Goal: Communication & Community: Connect with others

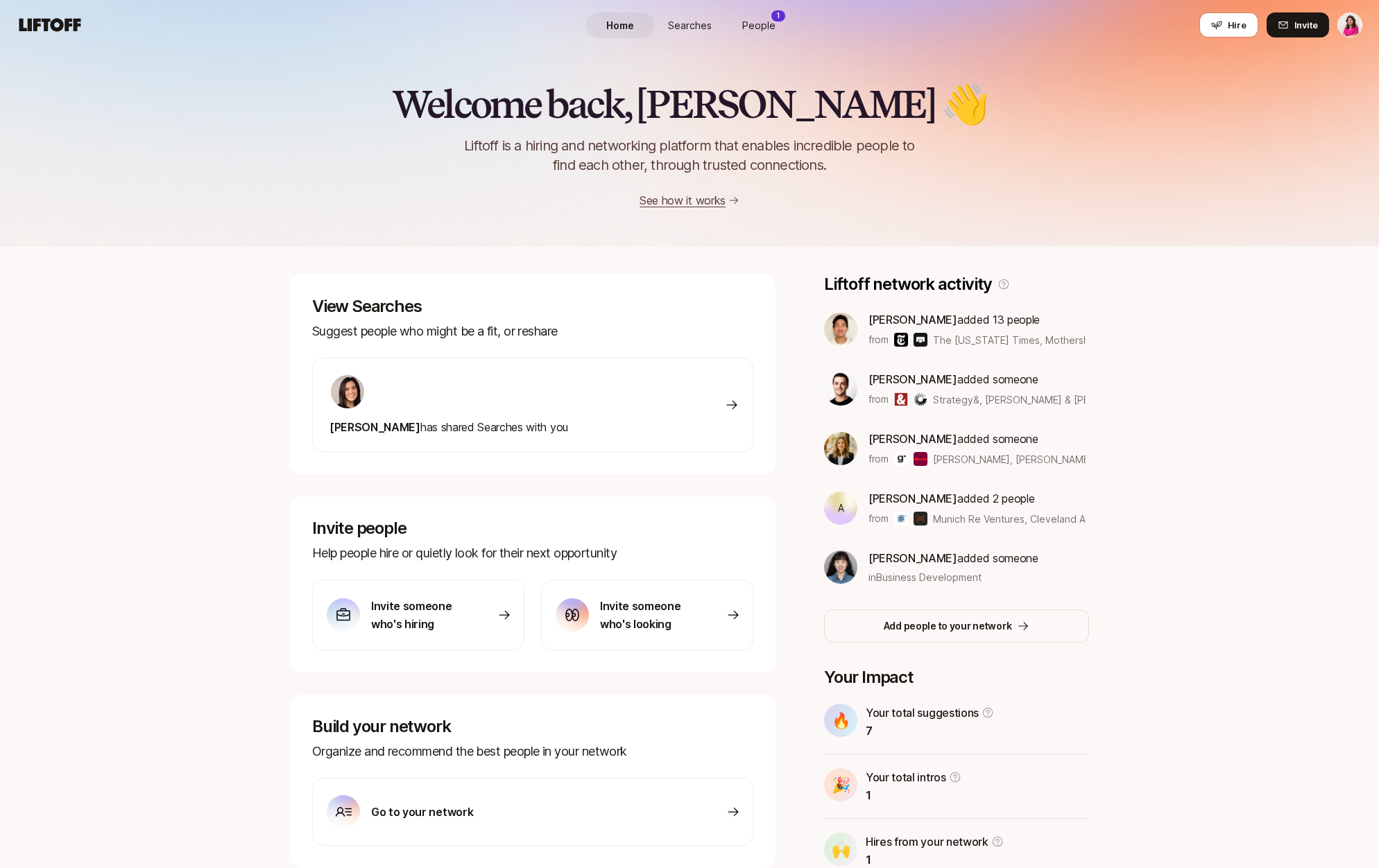
click at [766, 28] on span "People" at bounding box center [759, 26] width 33 height 15
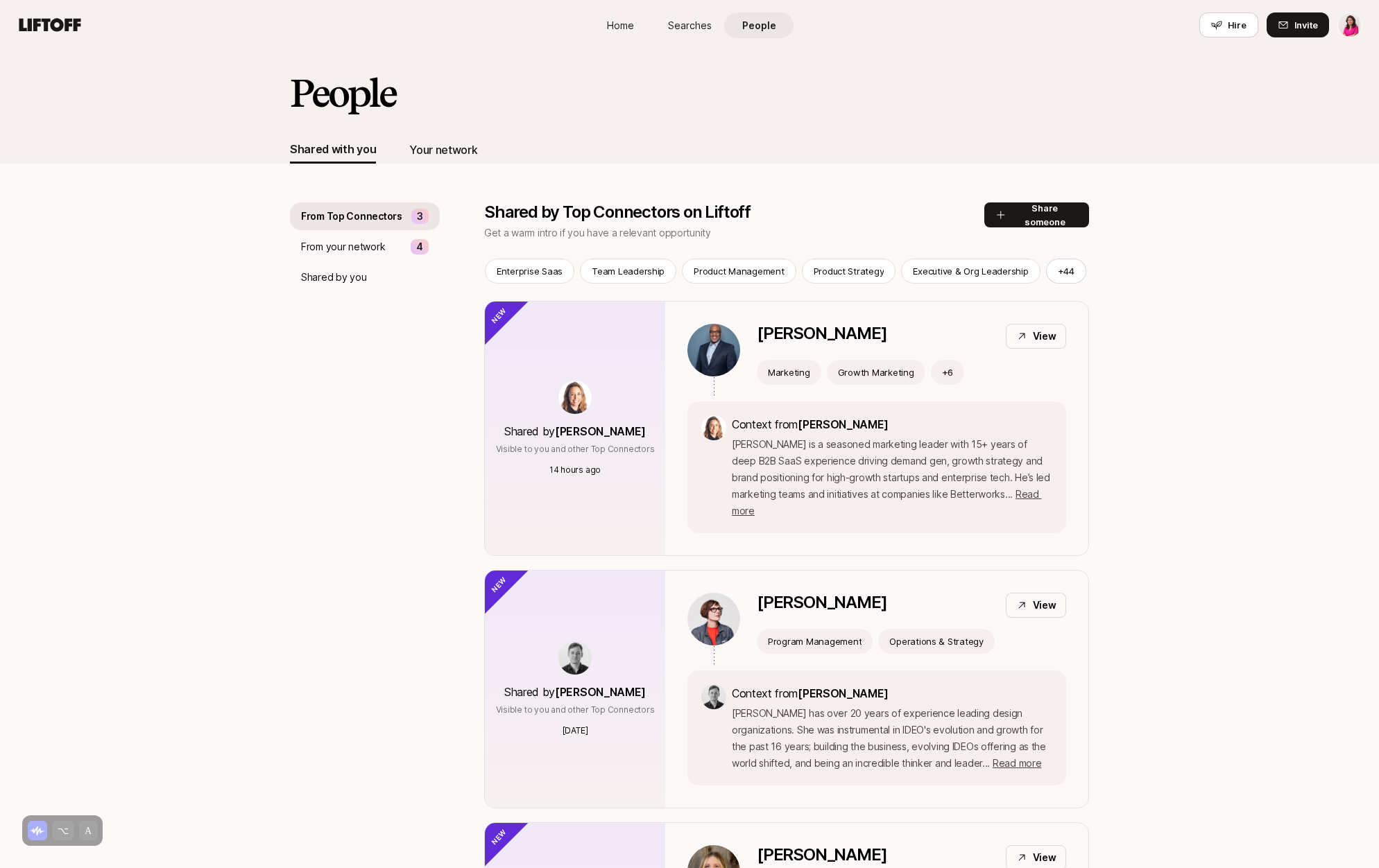
click at [453, 141] on div "Your network" at bounding box center [443, 150] width 68 height 18
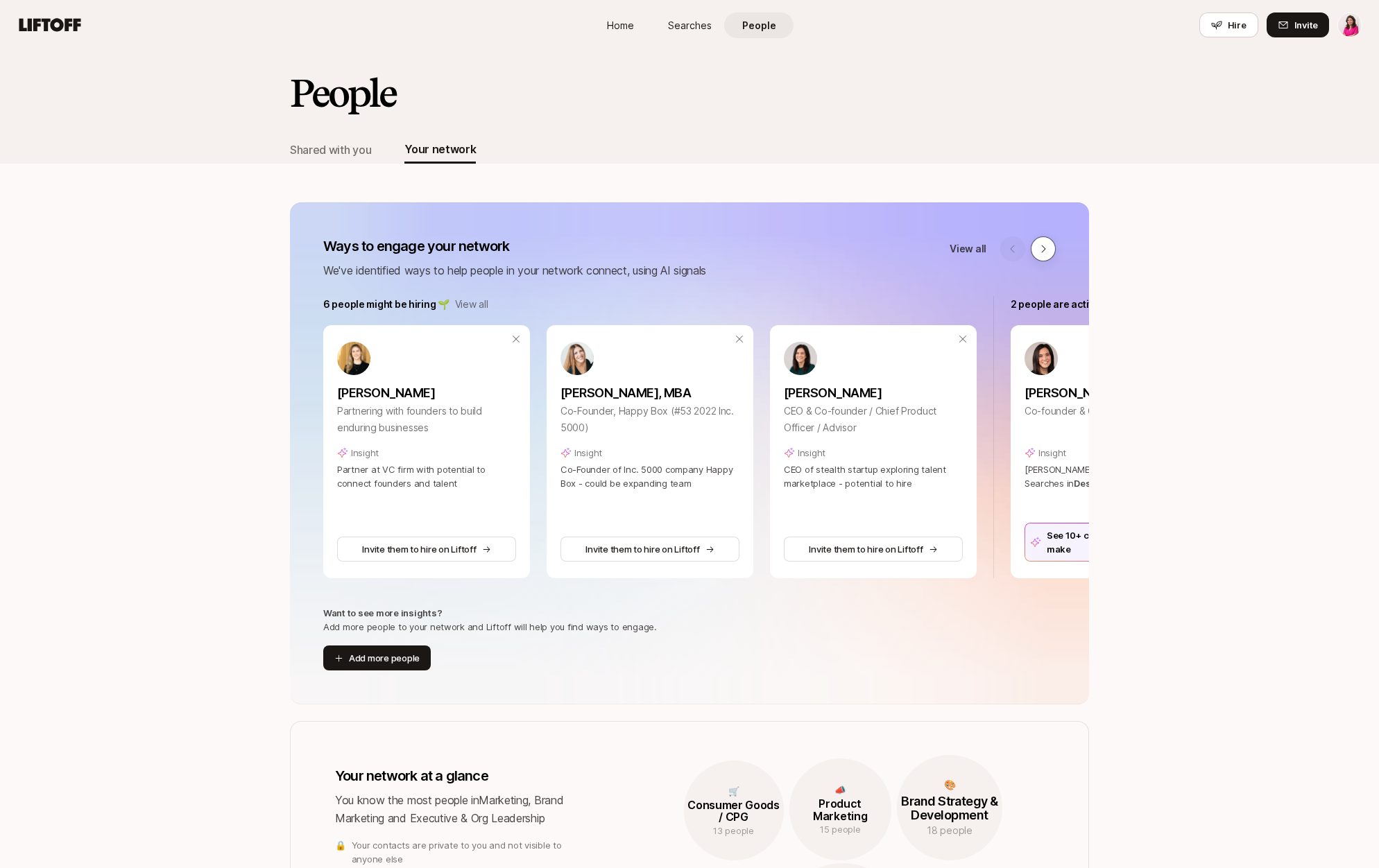
click at [1043, 252] on icon at bounding box center [1043, 249] width 11 height 11
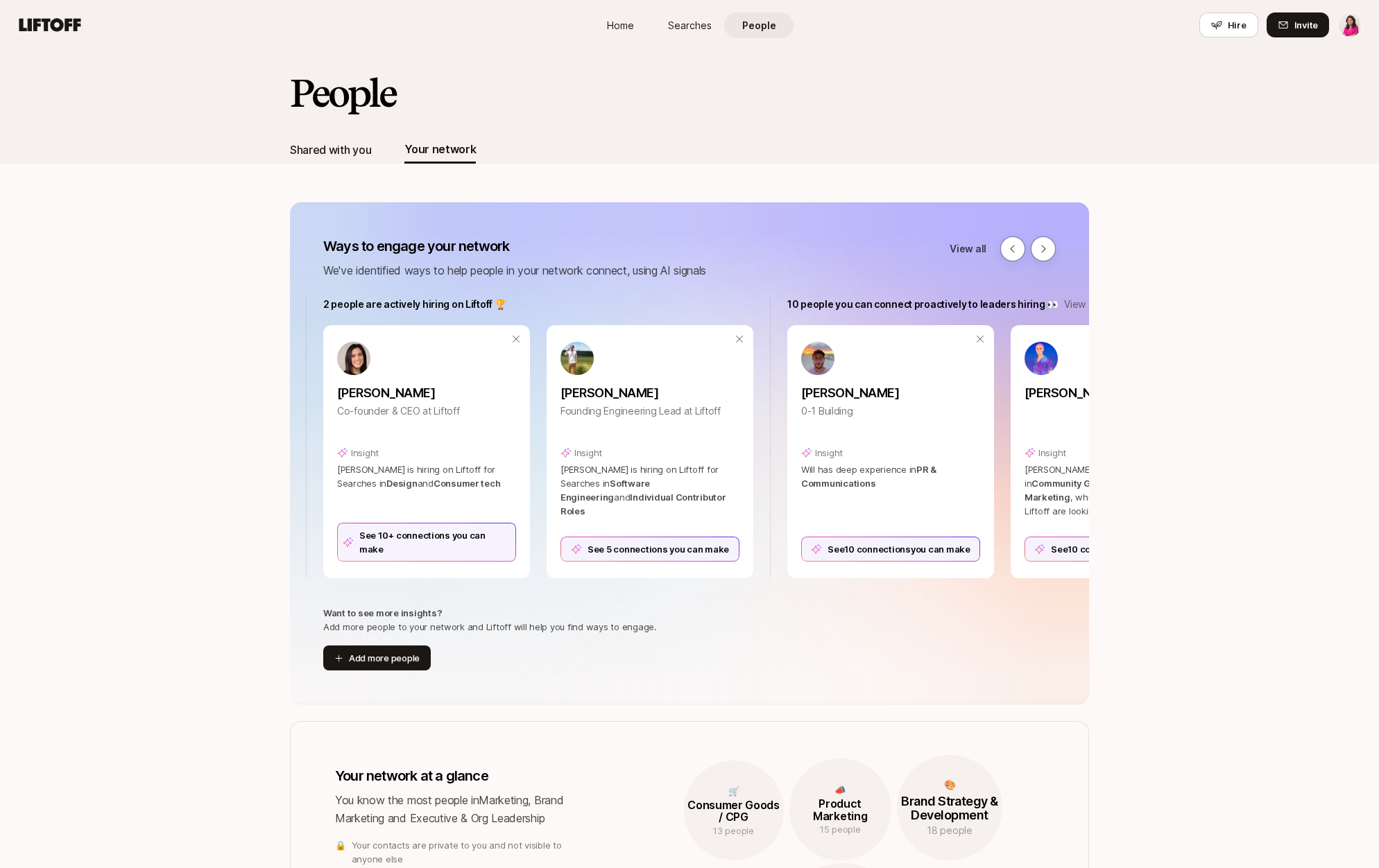
click at [345, 162] on div "Shared with you" at bounding box center [330, 149] width 81 height 28
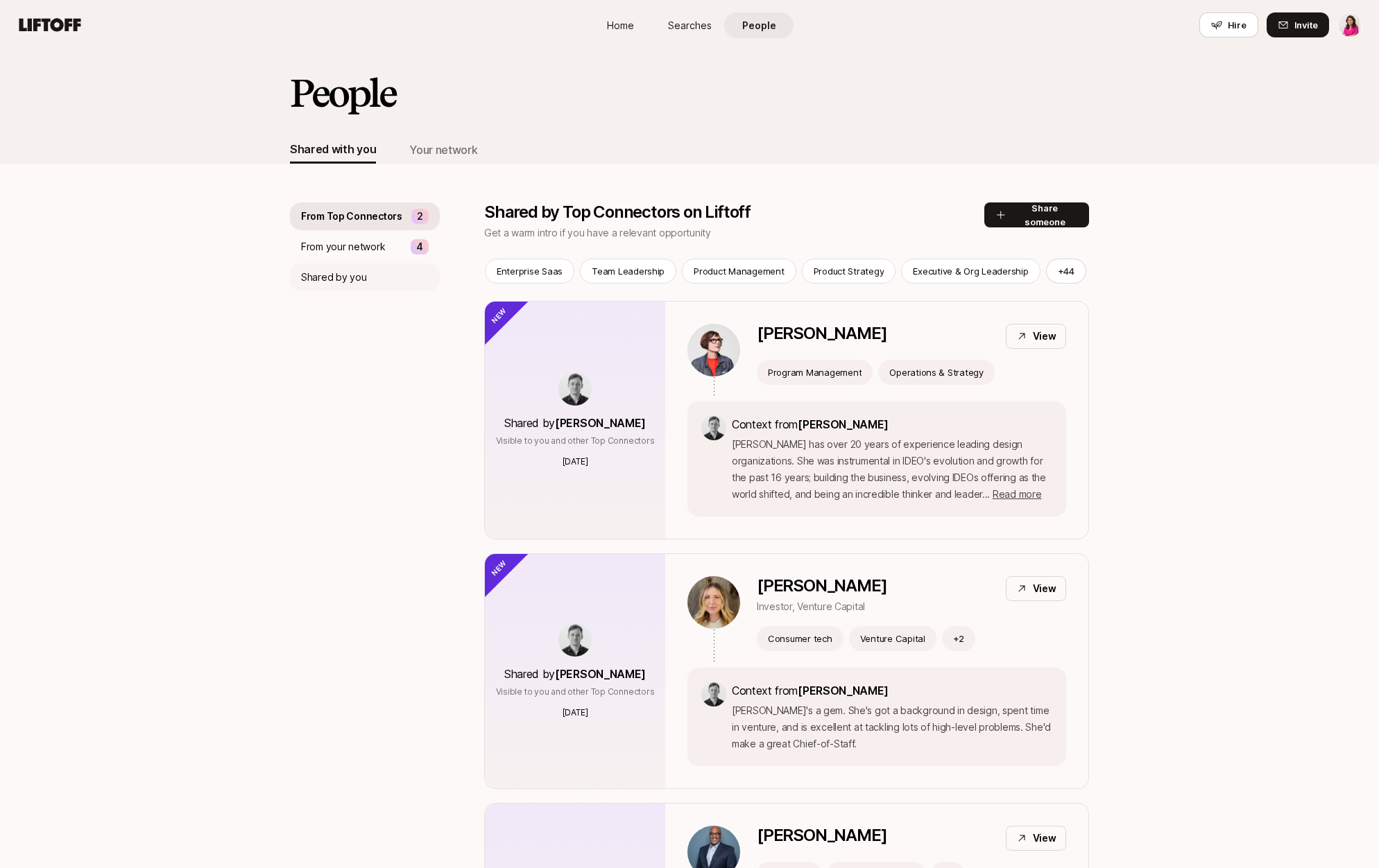
click at [352, 276] on p "Shared by you" at bounding box center [333, 277] width 65 height 17
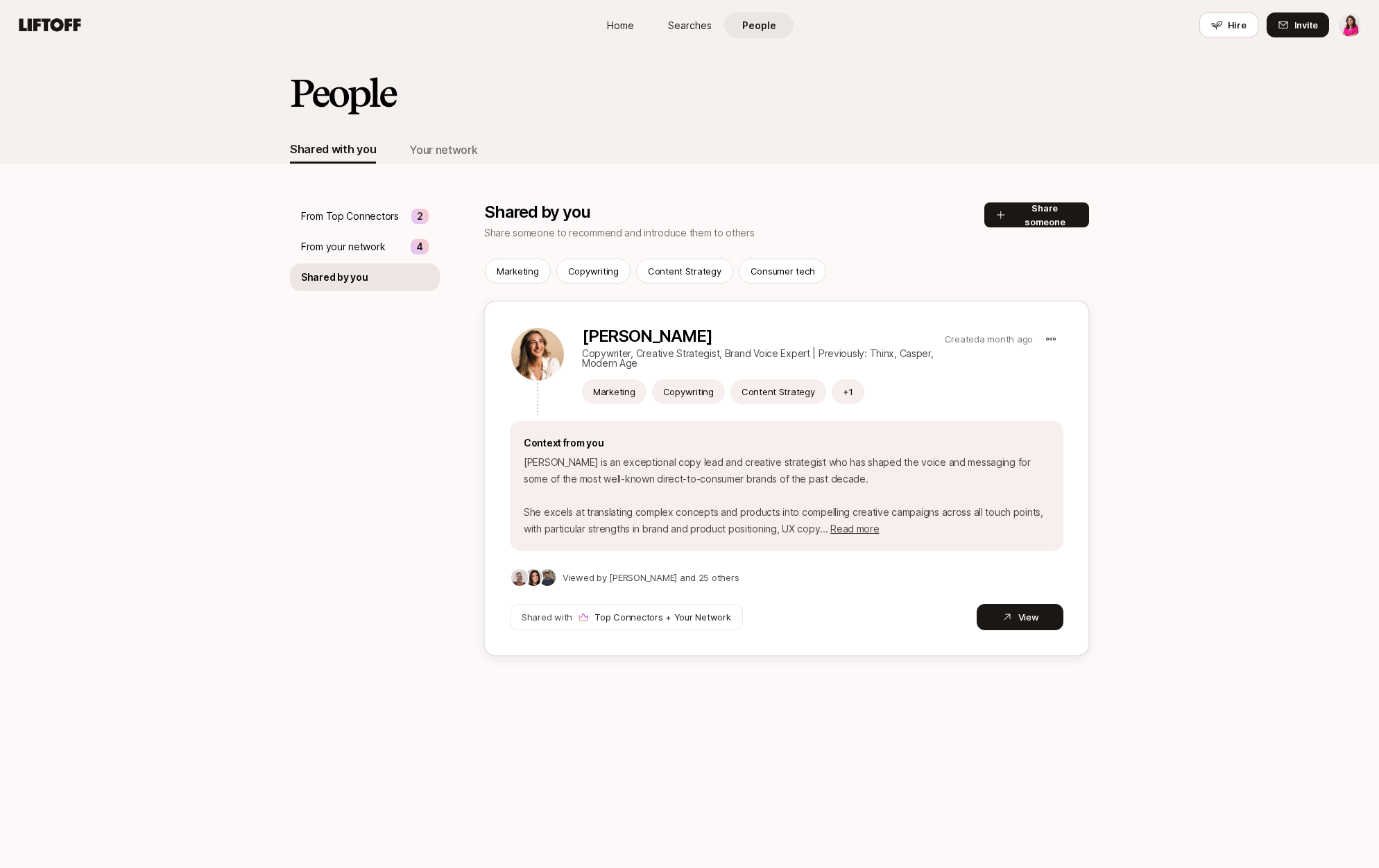
click at [669, 579] on p "Viewed by Janelle Bradley and 25 others" at bounding box center [650, 577] width 176 height 14
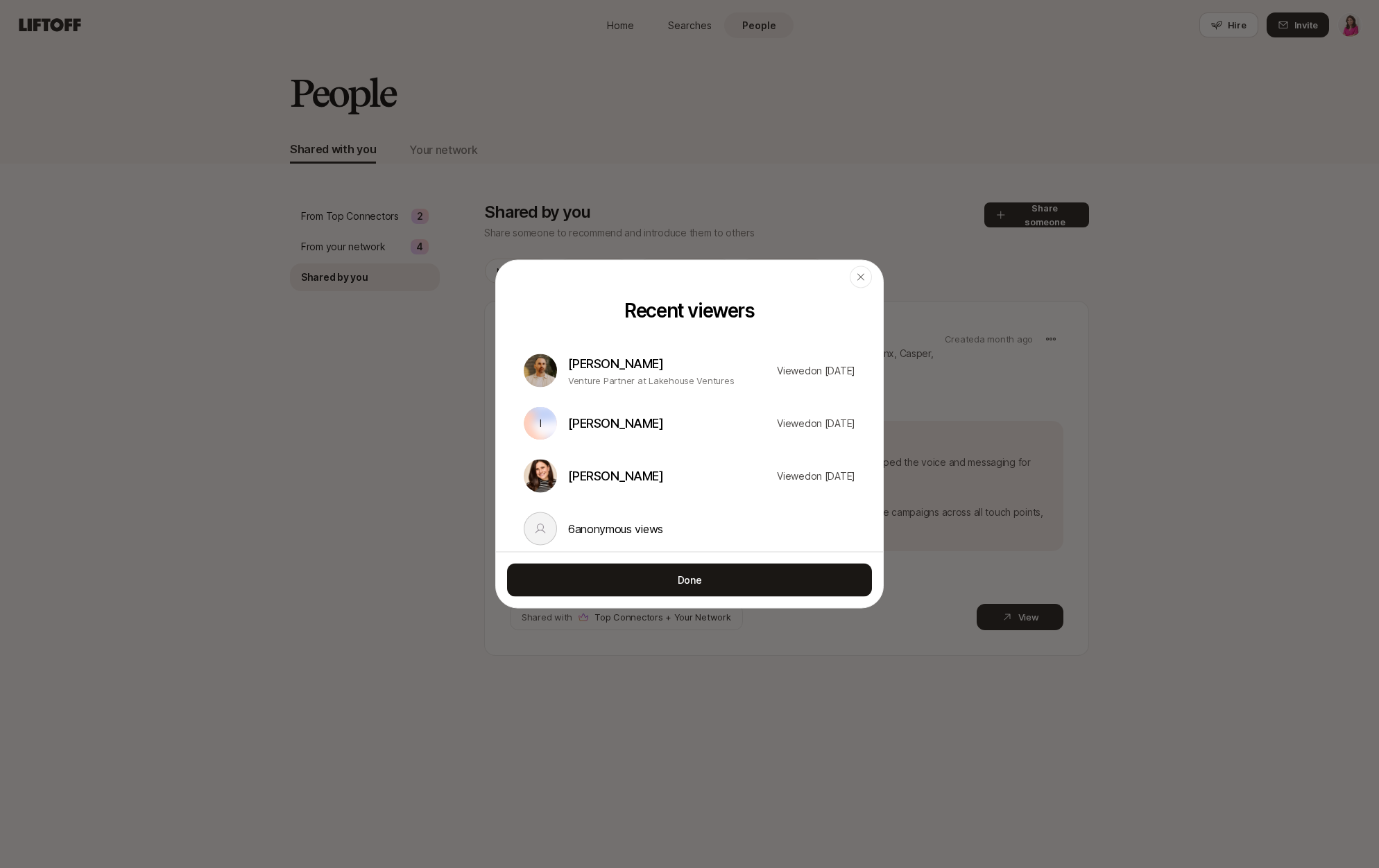
scroll to position [898, 0]
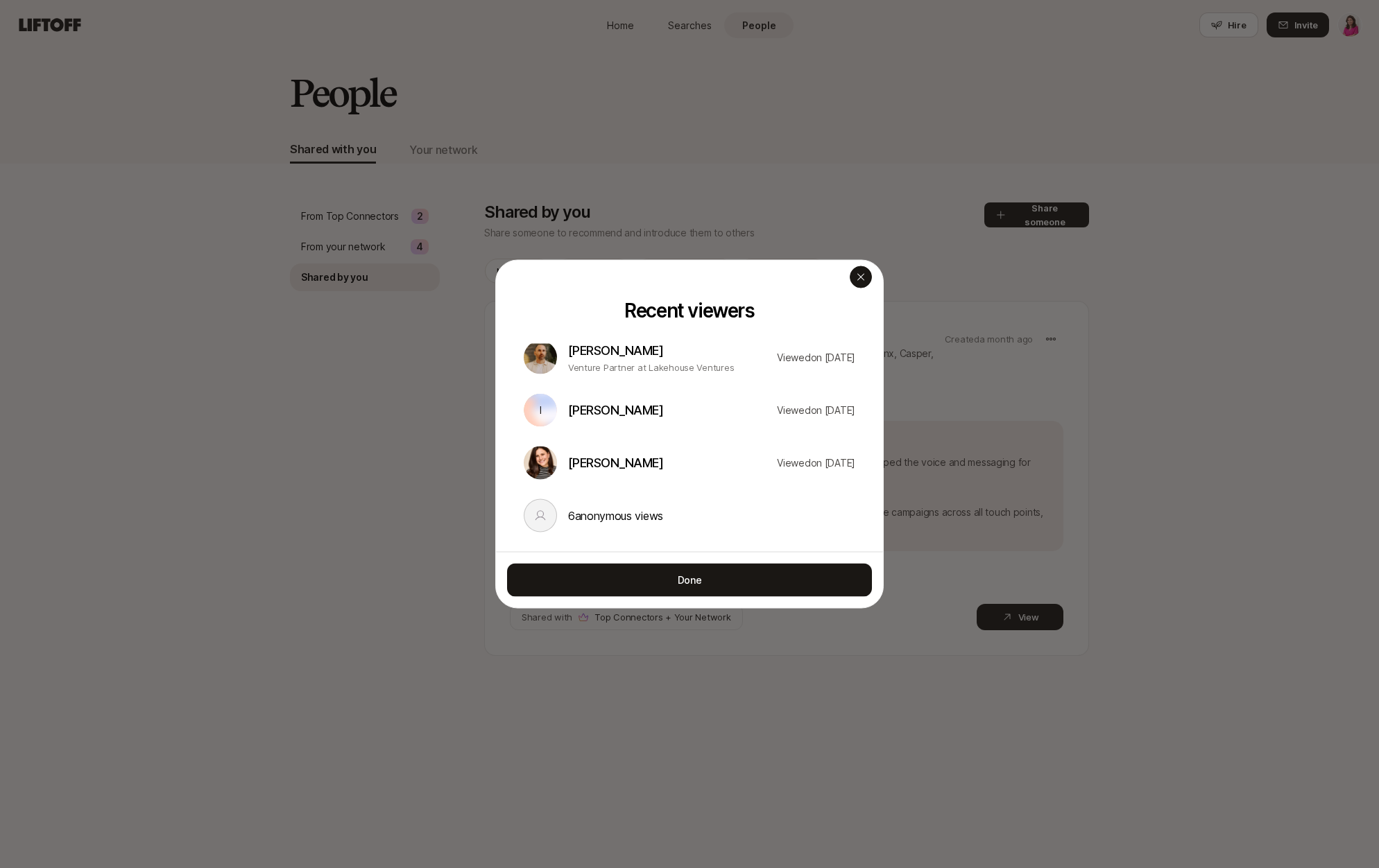
click at [864, 277] on icon "button" at bounding box center [861, 277] width 11 height 11
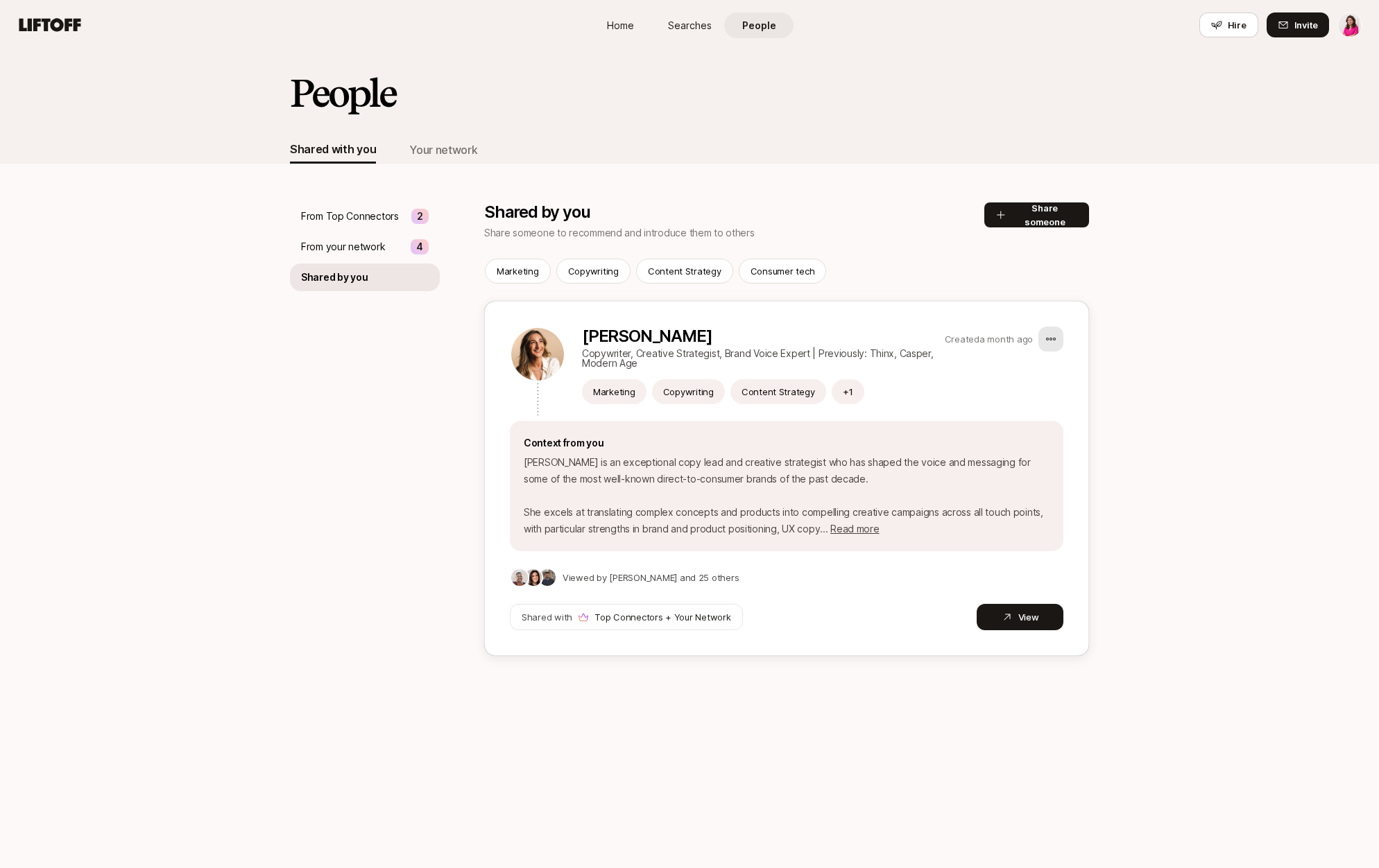
click at [1043, 337] on html "Home Searches People Hire Home Searches People Hire Hire Invite People Shared w…" at bounding box center [690, 434] width 1379 height 868
click at [984, 424] on div "Copy link" at bounding box center [986, 428] width 152 height 25
click at [1301, 21] on span "Invite" at bounding box center [1306, 25] width 24 height 14
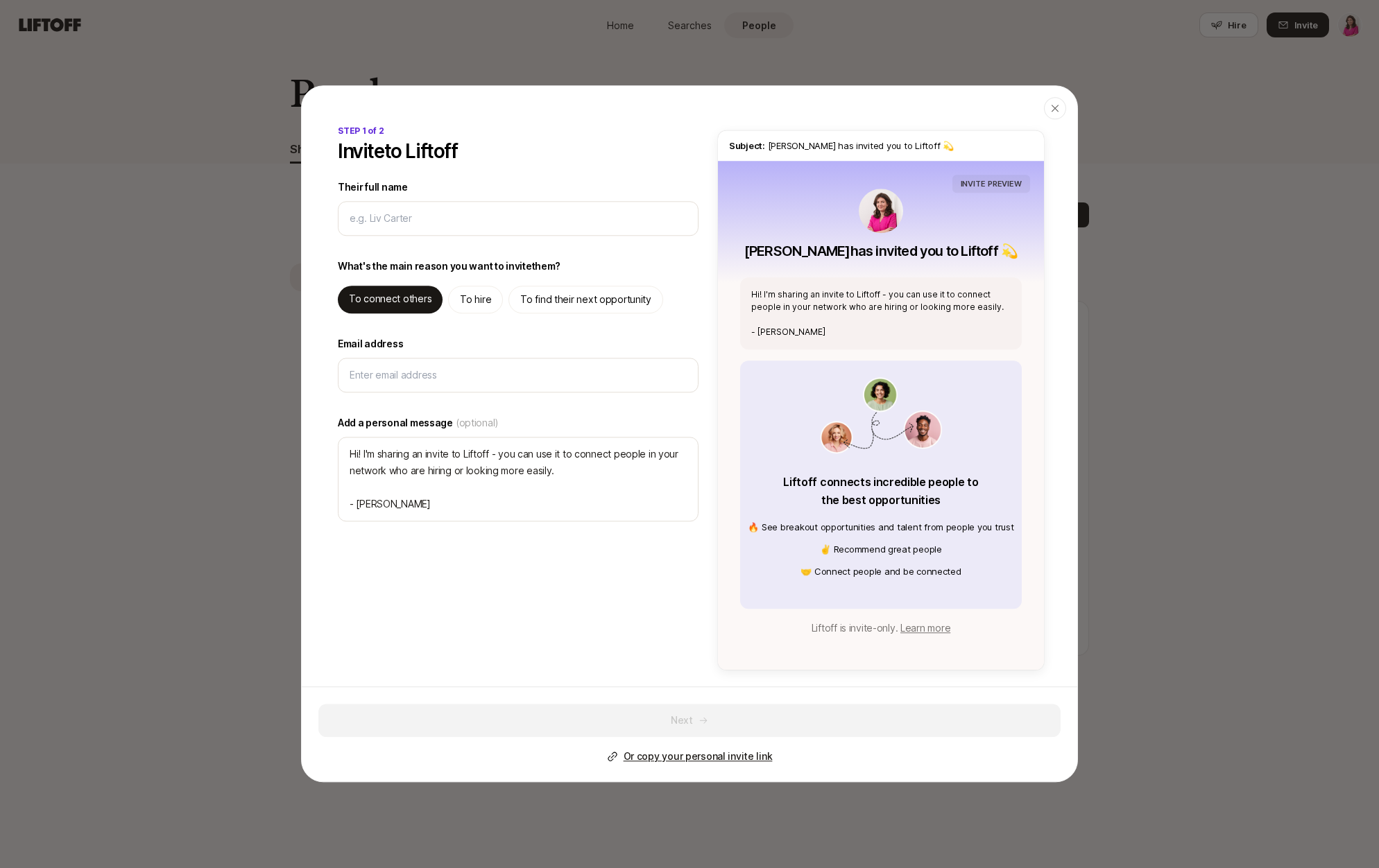
type textarea "x"
click at [715, 757] on p "Or copy your personal invite link" at bounding box center [698, 757] width 149 height 17
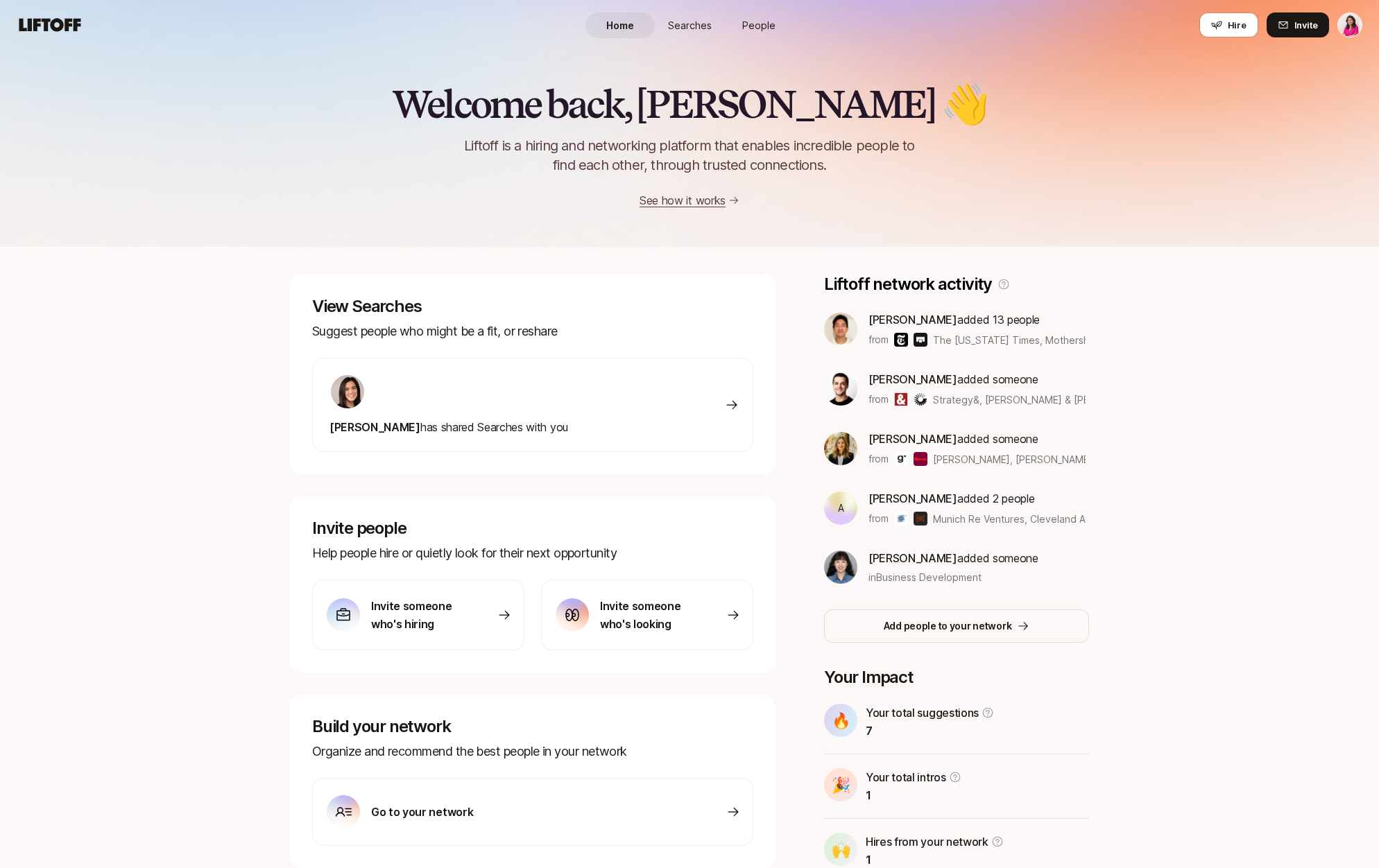
click at [690, 27] on span "Searches" at bounding box center [689, 26] width 43 height 15
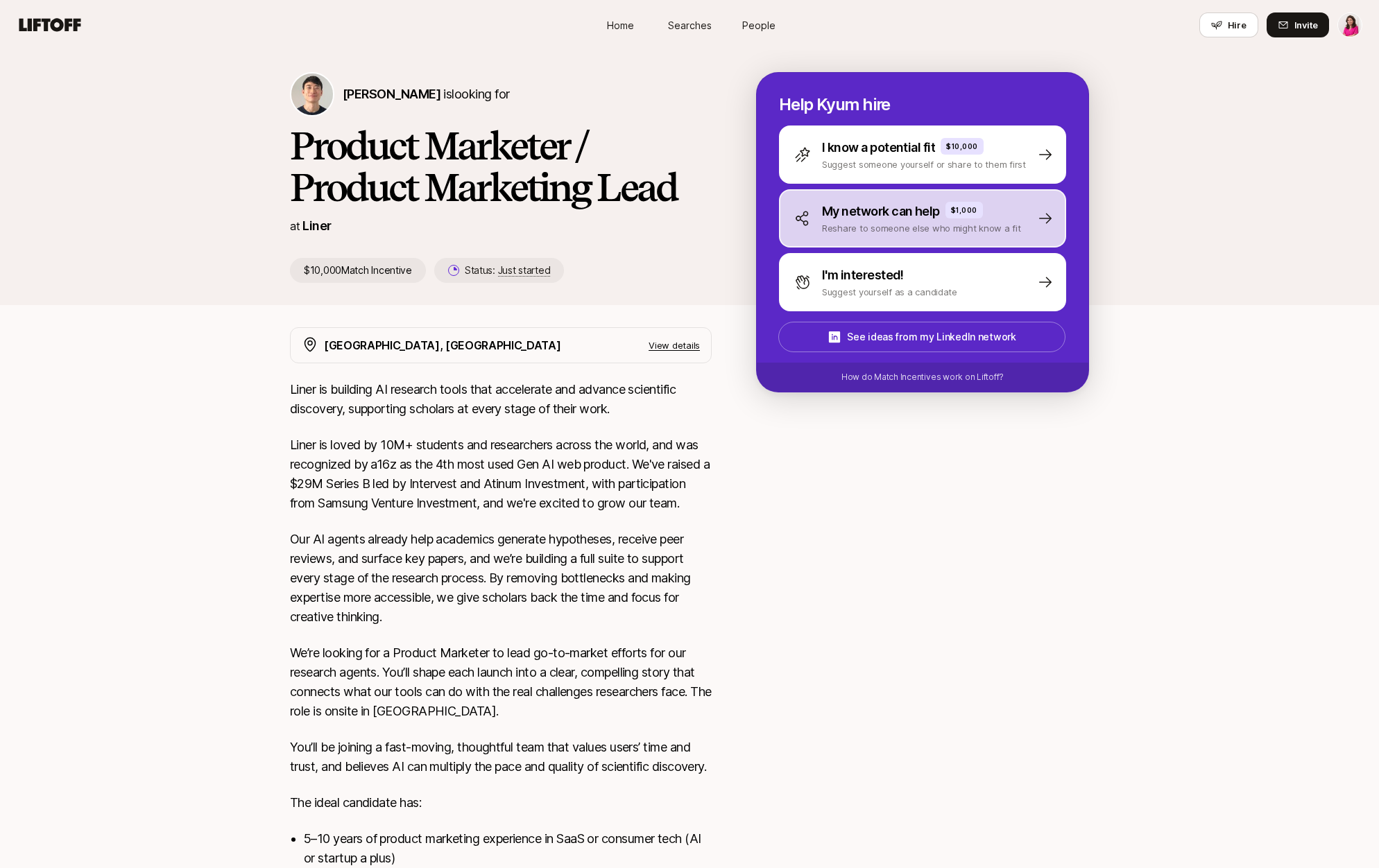
click at [886, 214] on p "My network can help" at bounding box center [880, 211] width 118 height 19
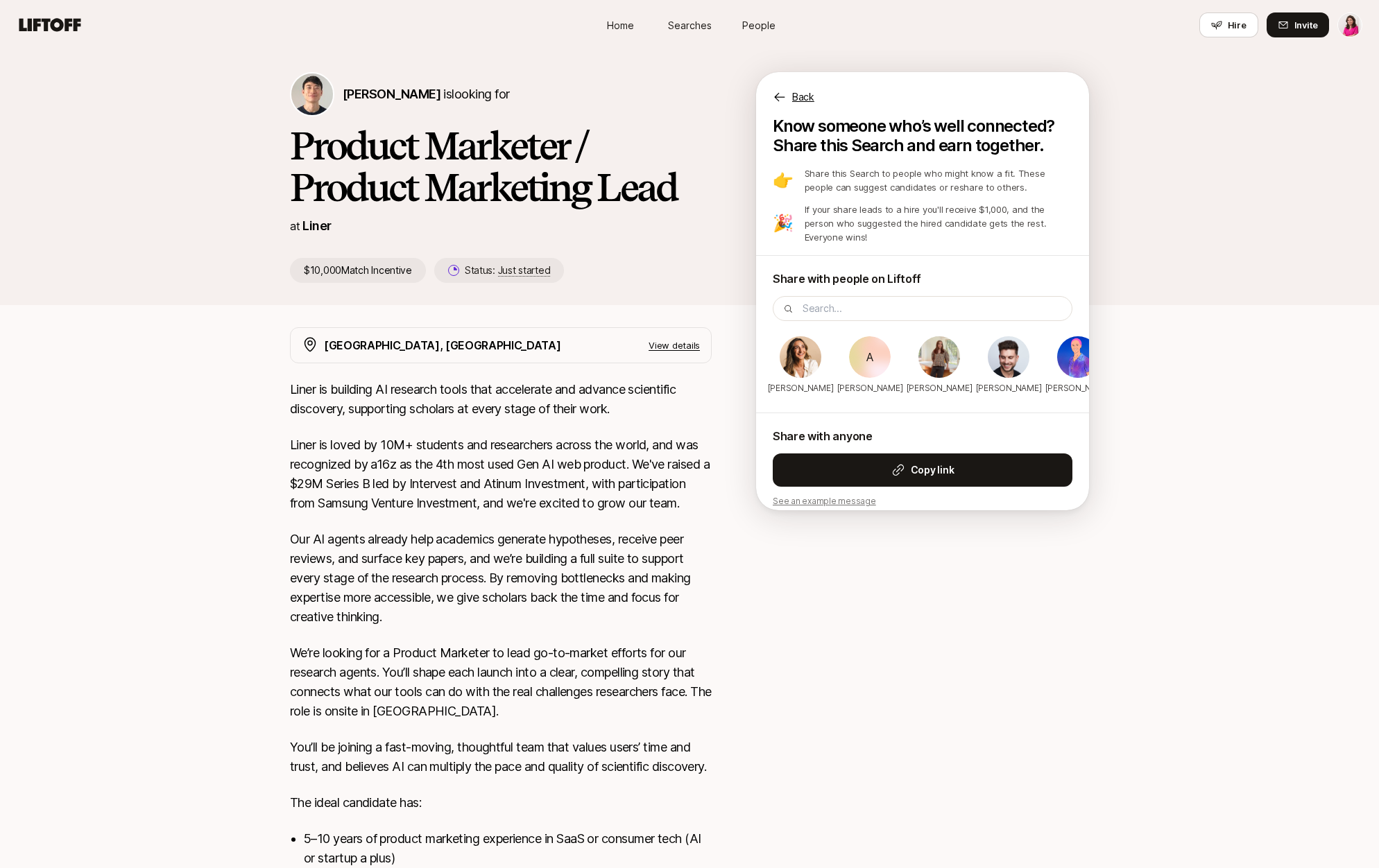
click at [821, 495] on p "See an example message" at bounding box center [922, 501] width 300 height 13
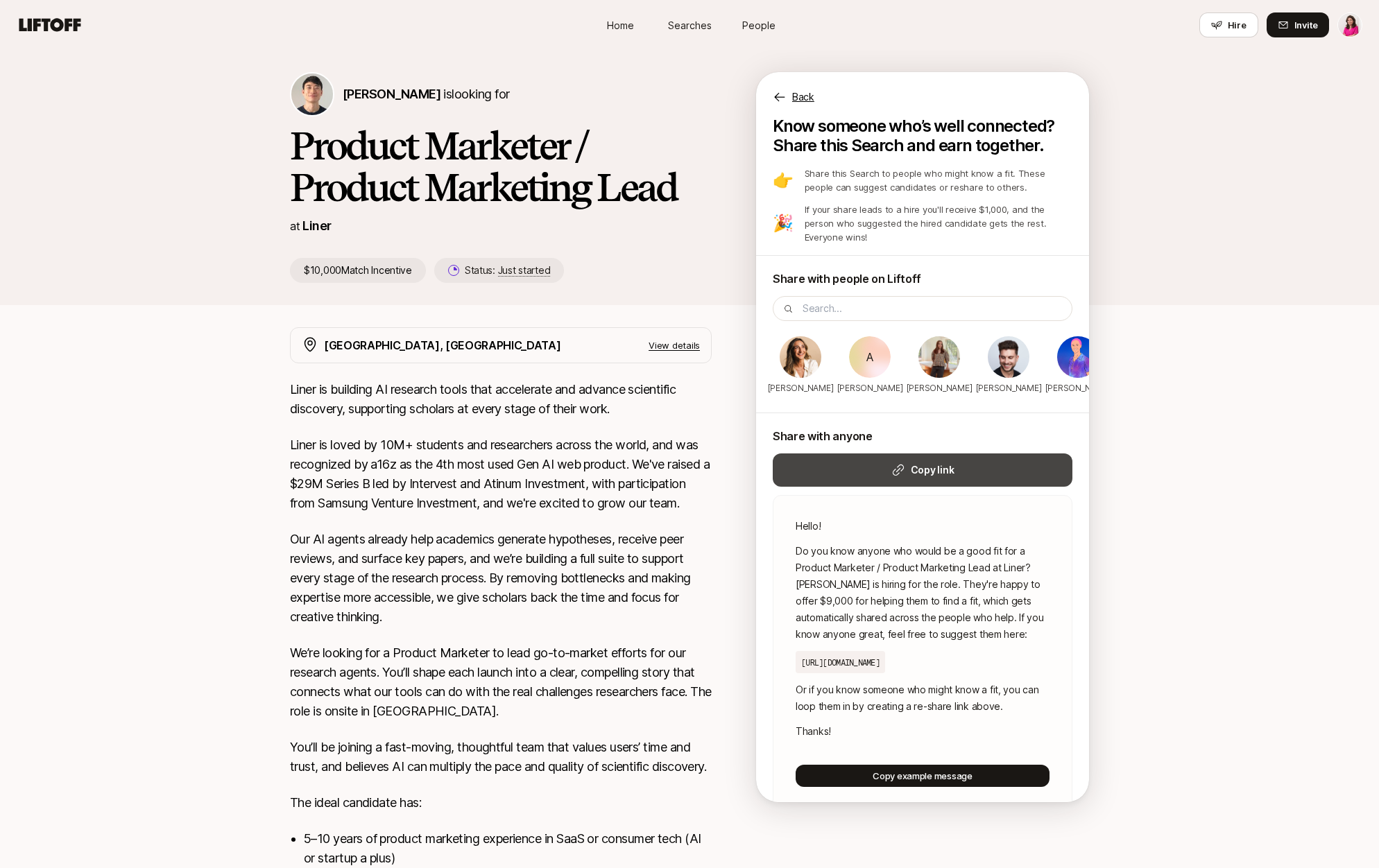
click at [820, 453] on button "Copy link" at bounding box center [922, 470] width 300 height 33
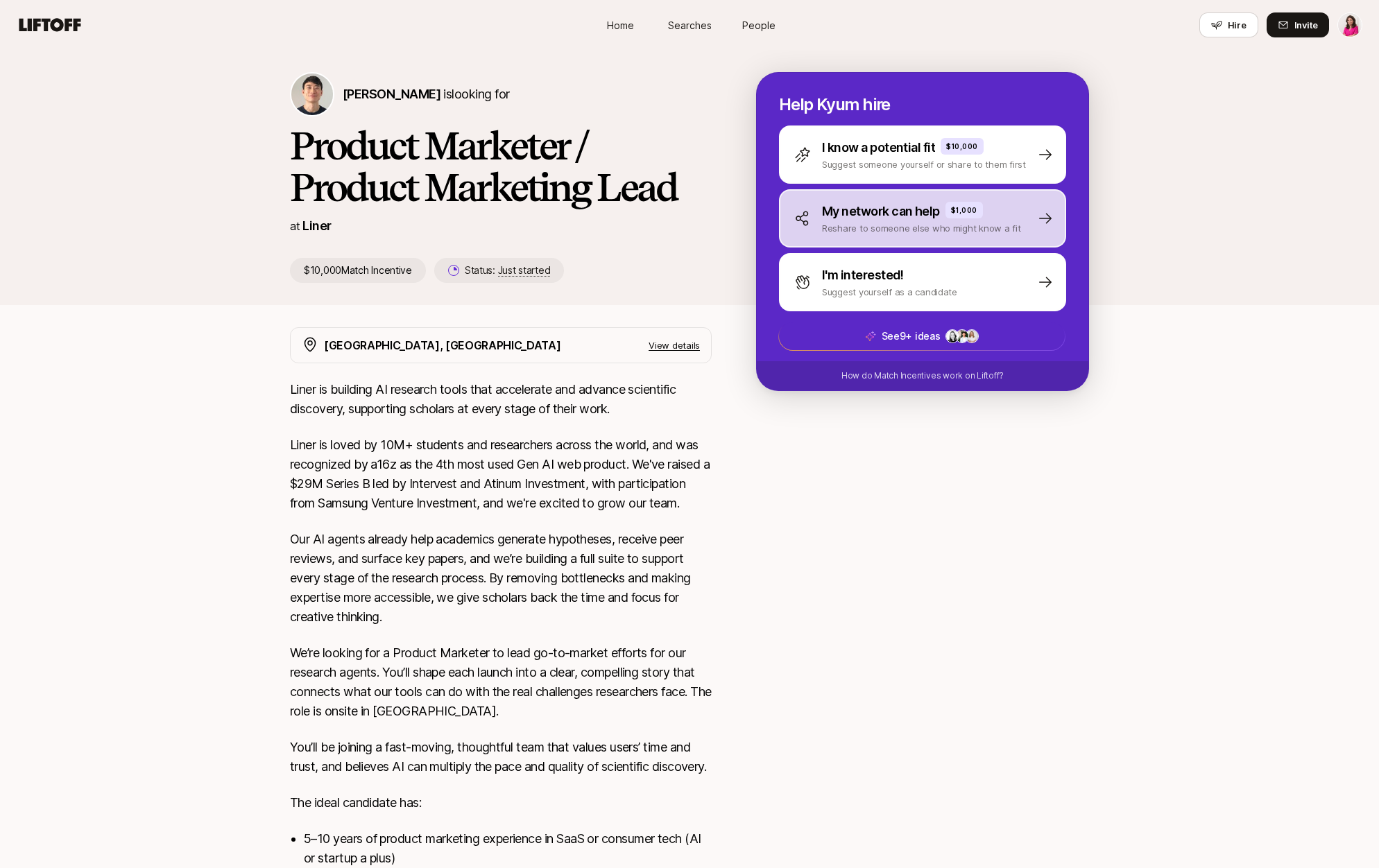
click at [881, 225] on p "Reshare to someone else who might know a fit" at bounding box center [921, 228] width 199 height 14
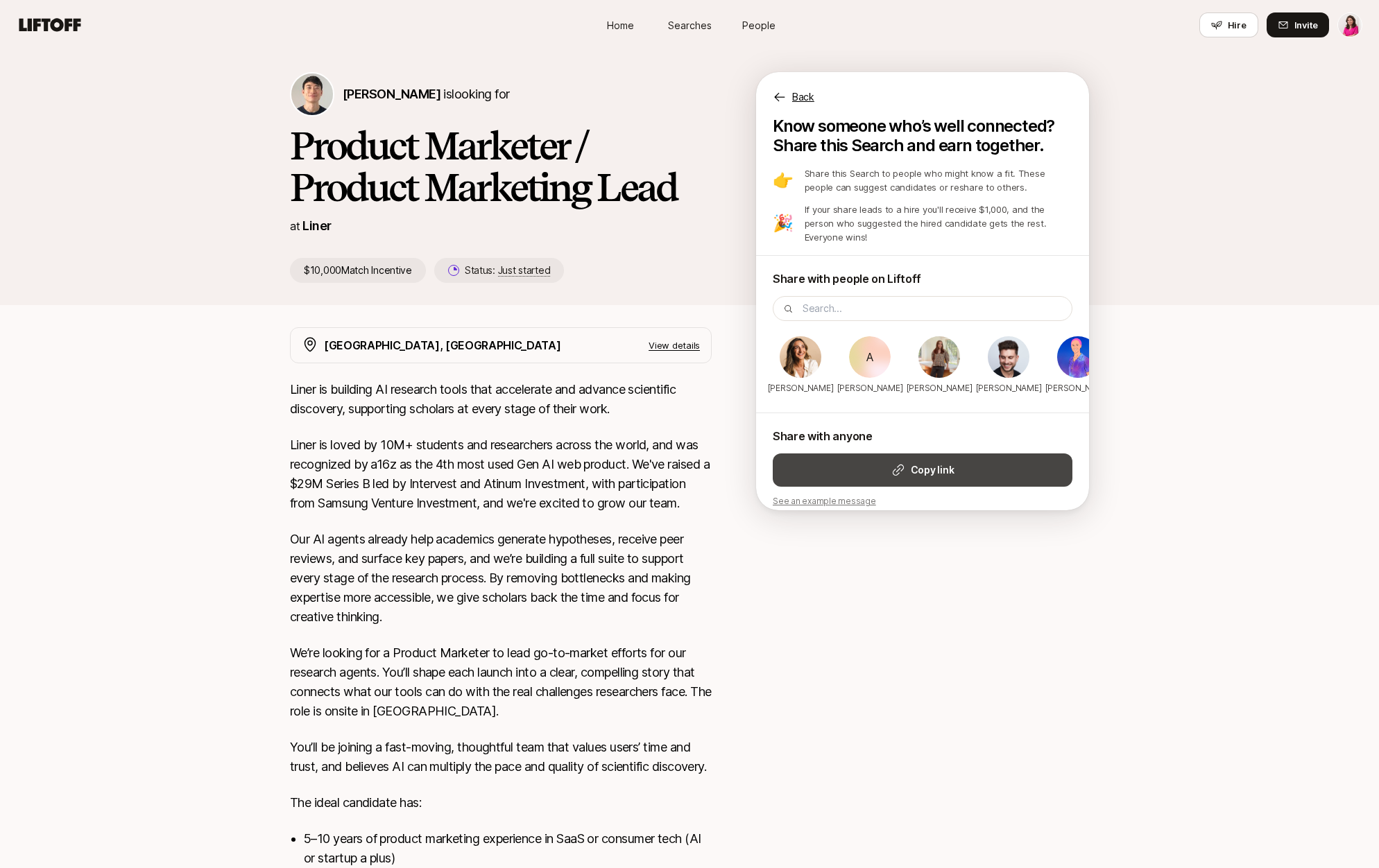
click at [959, 463] on button "Copy link" at bounding box center [922, 470] width 300 height 33
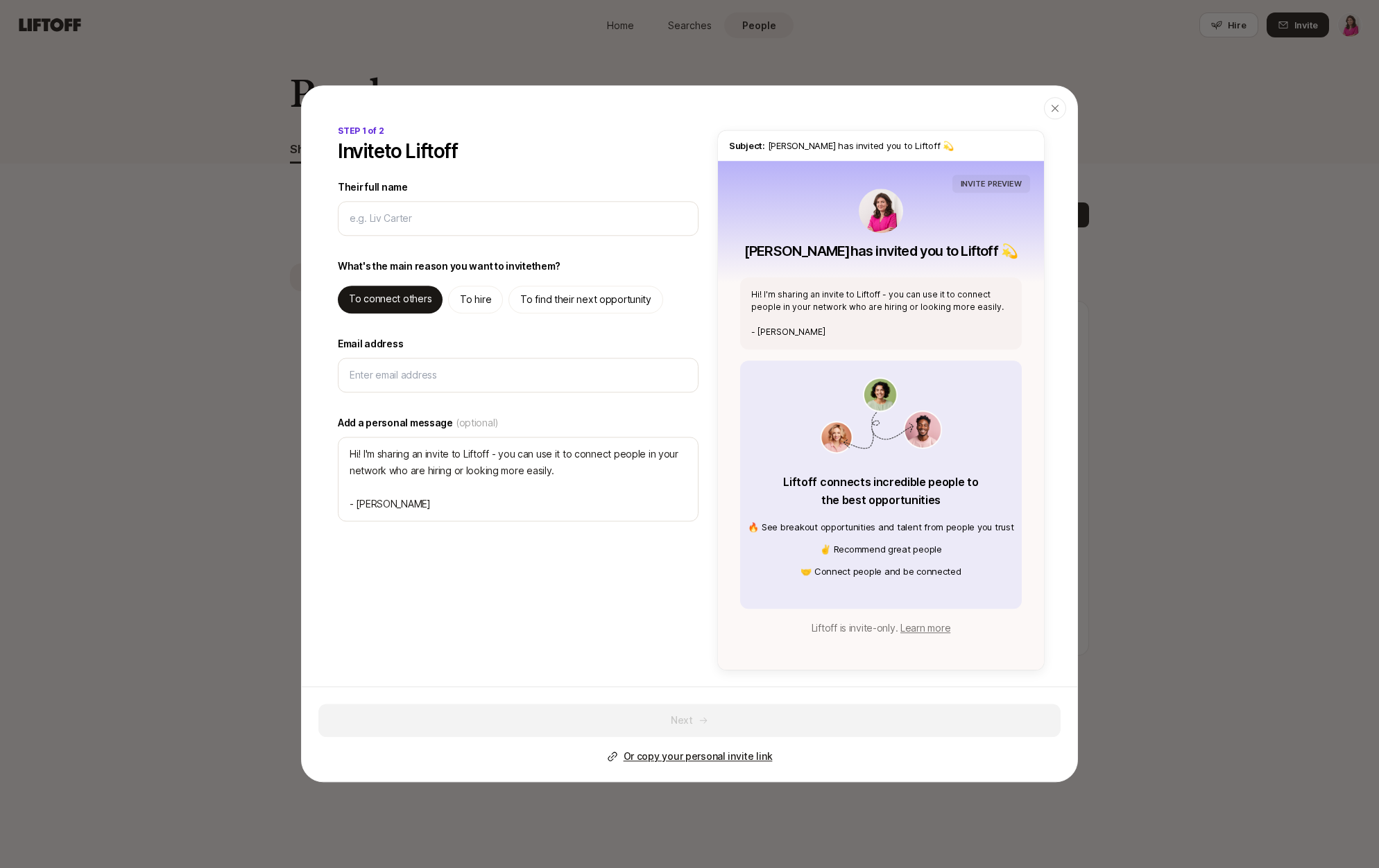
click at [696, 757] on p "Or copy your personal invite link" at bounding box center [698, 757] width 149 height 17
